Goal: Transaction & Acquisition: Purchase product/service

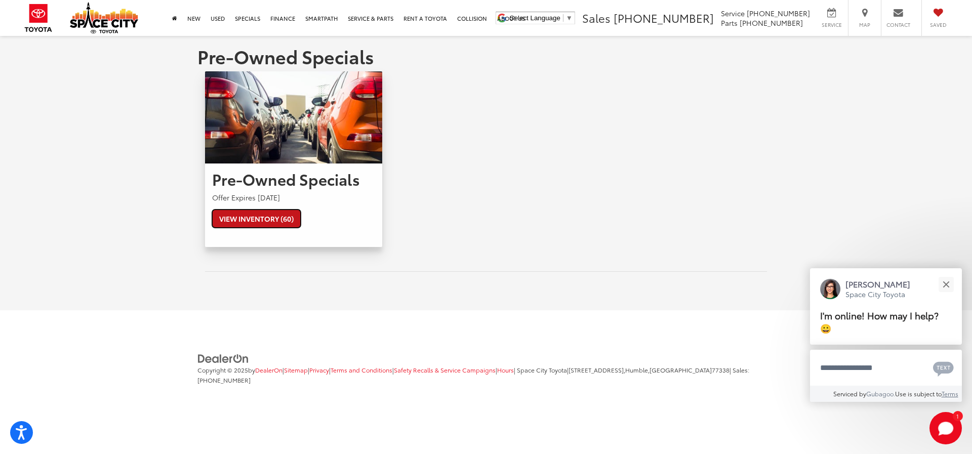
click at [269, 218] on link "View Inventory (60)" at bounding box center [256, 219] width 89 height 18
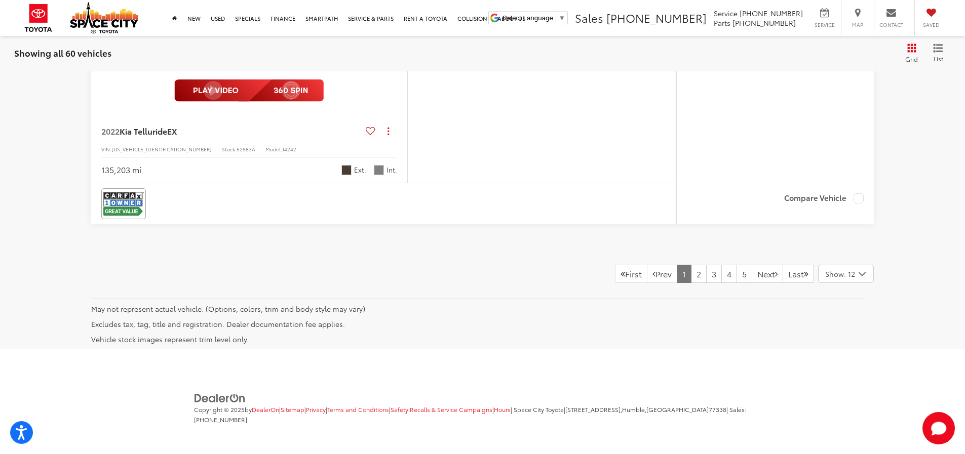
scroll to position [6021, 0]
click at [706, 273] on link "3" at bounding box center [714, 274] width 16 height 18
